Goal: Transaction & Acquisition: Book appointment/travel/reservation

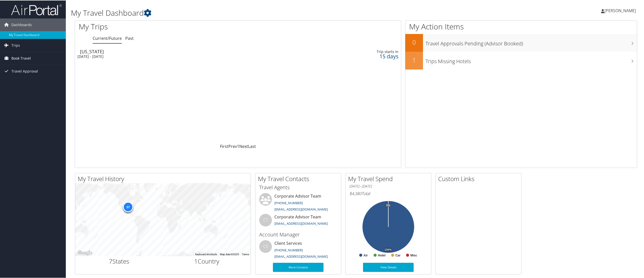
click at [17, 58] on span "Book Travel" at bounding box center [20, 57] width 19 height 13
click at [28, 83] on link "Book/Manage Online Trips" at bounding box center [33, 83] width 66 height 8
